Goal: Transaction & Acquisition: Purchase product/service

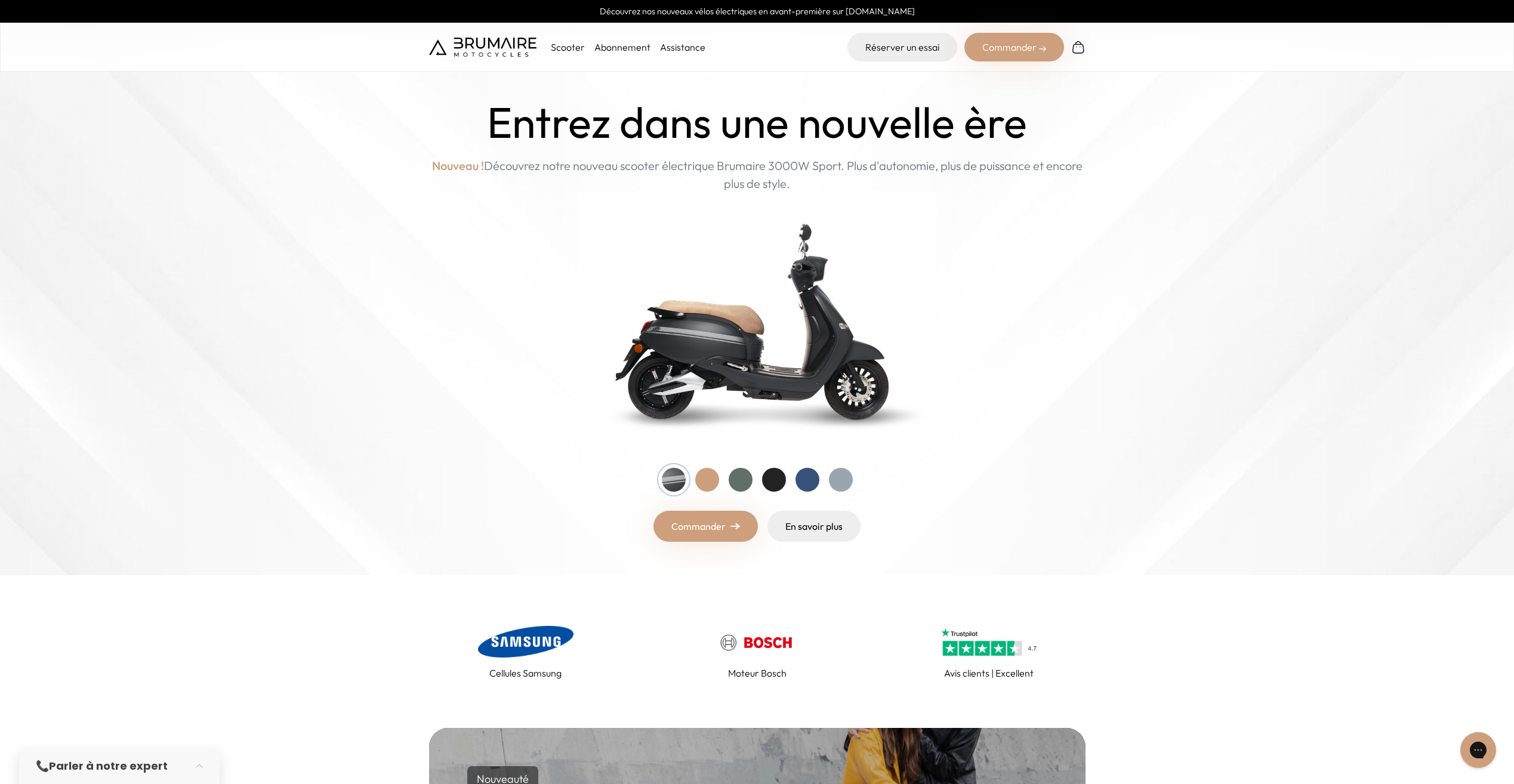
click at [709, 483] on div at bounding box center [707, 479] width 24 height 24
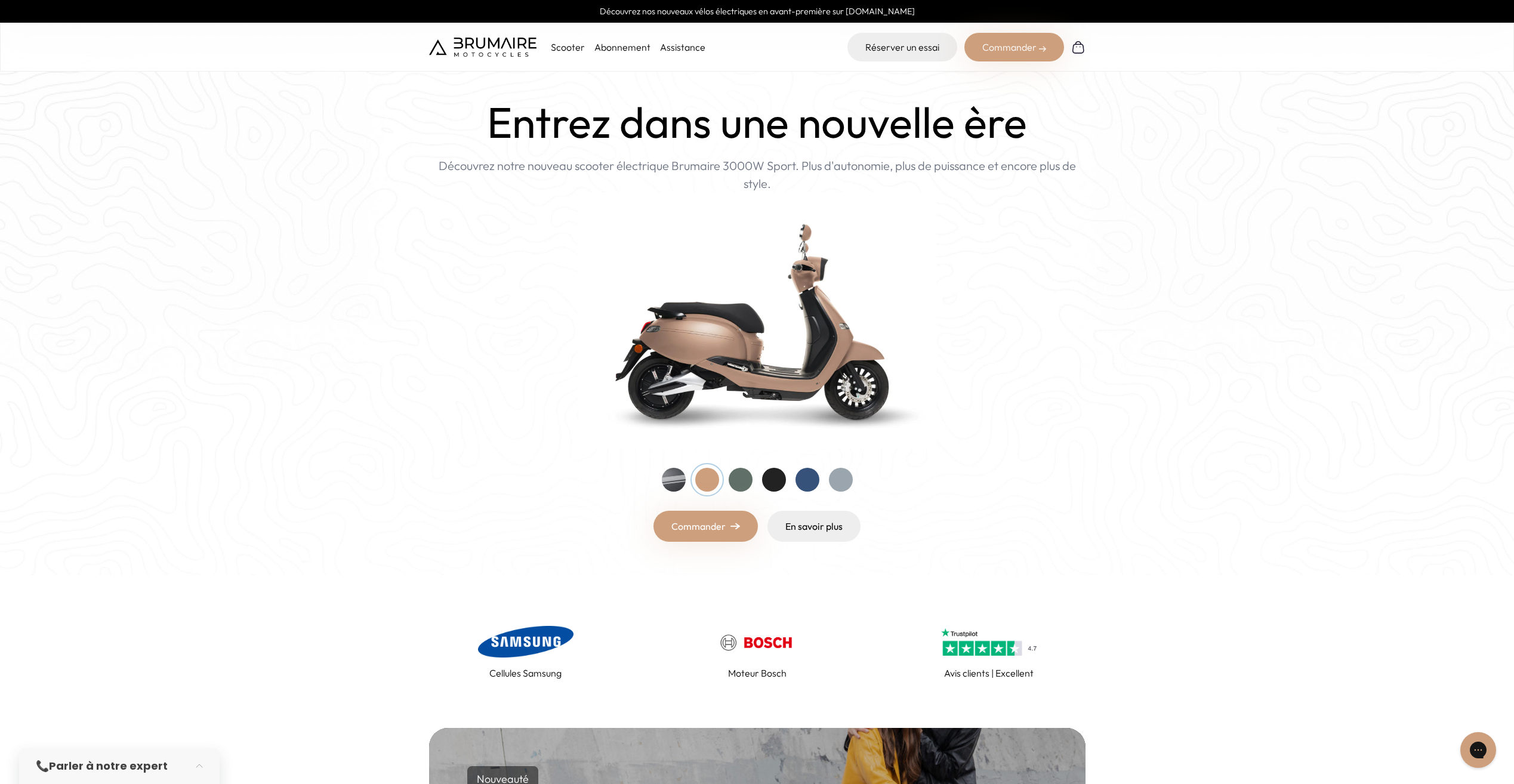
click at [734, 484] on div at bounding box center [740, 479] width 24 height 24
click at [771, 484] on div at bounding box center [774, 479] width 24 height 24
click at [794, 486] on div at bounding box center [757, 479] width 191 height 24
click at [809, 484] on div at bounding box center [807, 479] width 24 height 24
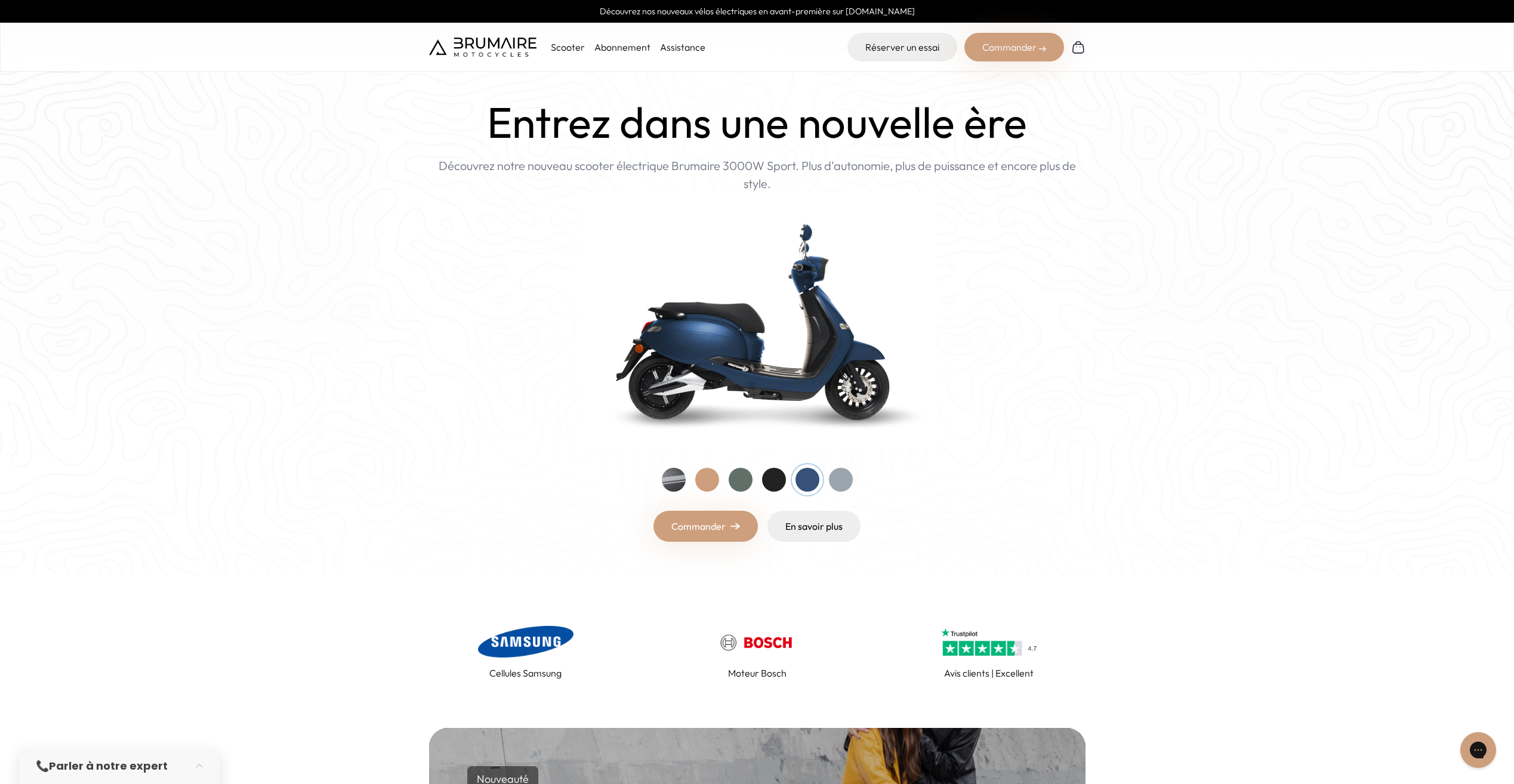
click at [843, 484] on div at bounding box center [841, 479] width 24 height 24
click at [803, 480] on div at bounding box center [807, 479] width 24 height 24
click at [717, 503] on div "Entrez dans une nouvelle ère Nouveau ! Découvrez notre nouveau scooter électriq…" at bounding box center [757, 320] width 657 height 444
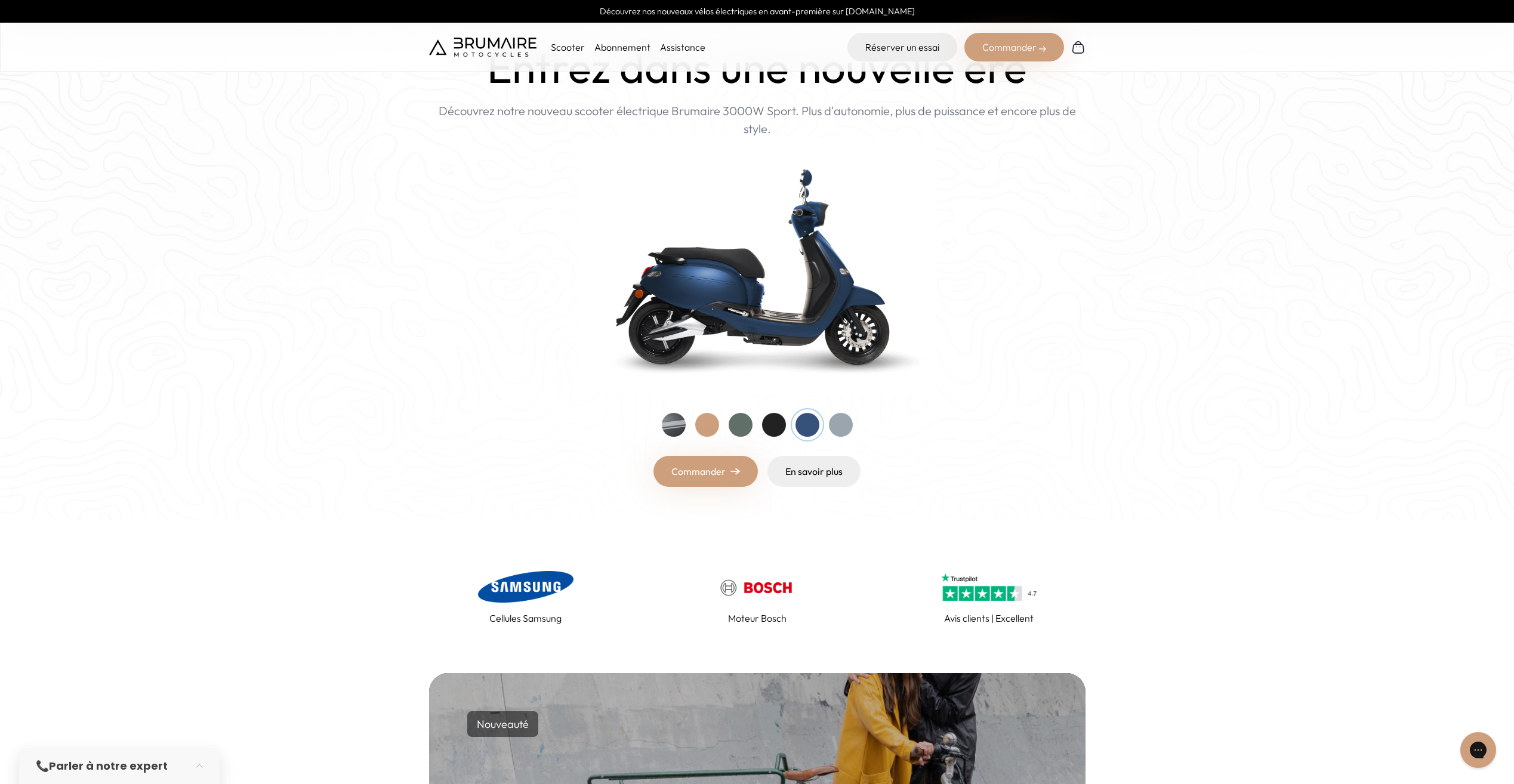
scroll to position [60, 0]
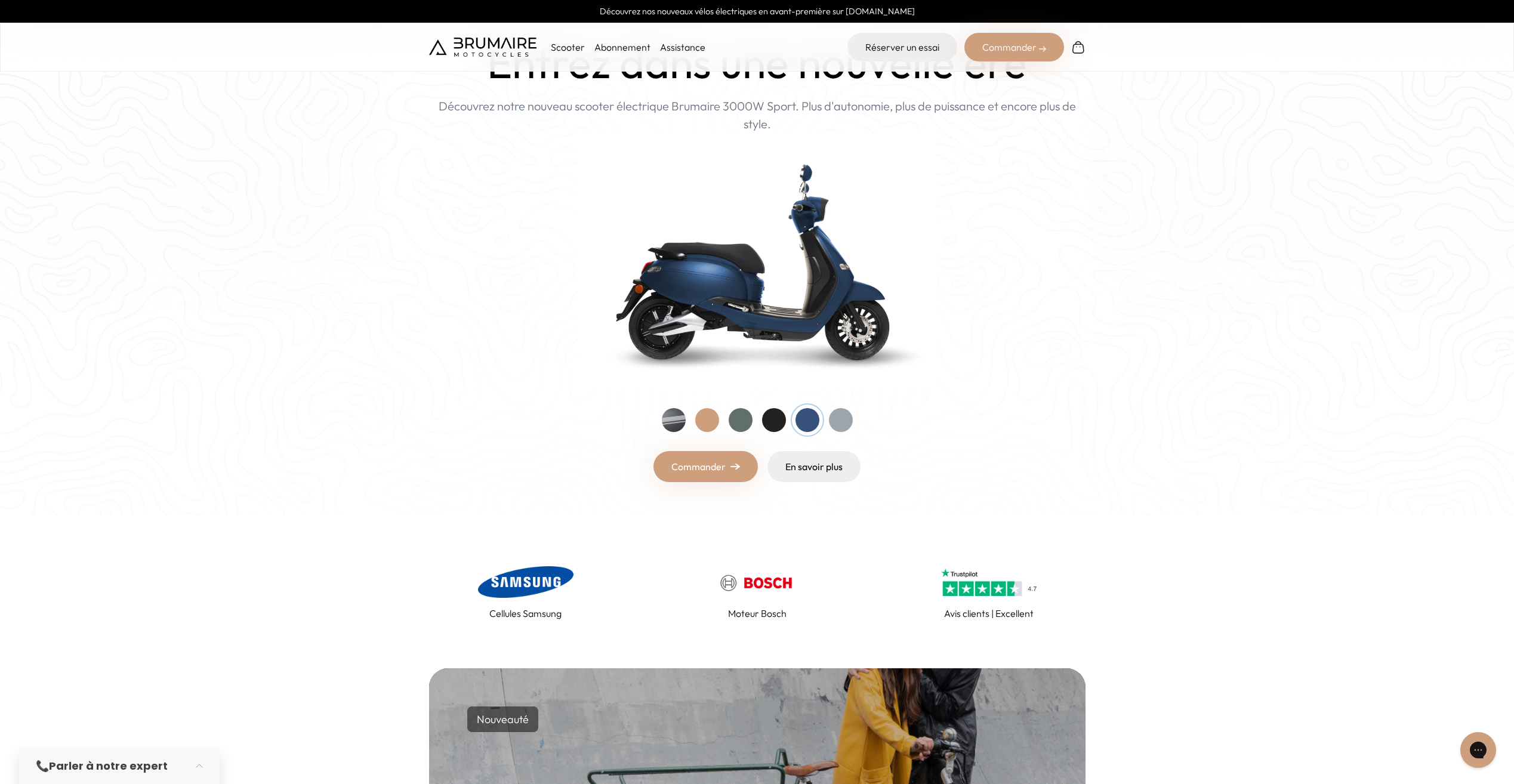
click at [711, 468] on link "Commander" at bounding box center [705, 466] width 104 height 31
